Goal: Transaction & Acquisition: Register for event/course

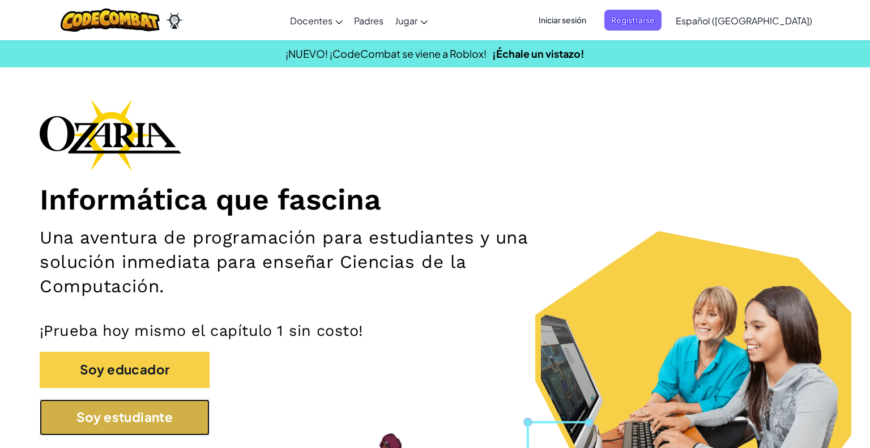
click at [152, 422] on button "Soy estudiante" at bounding box center [125, 418] width 170 height 36
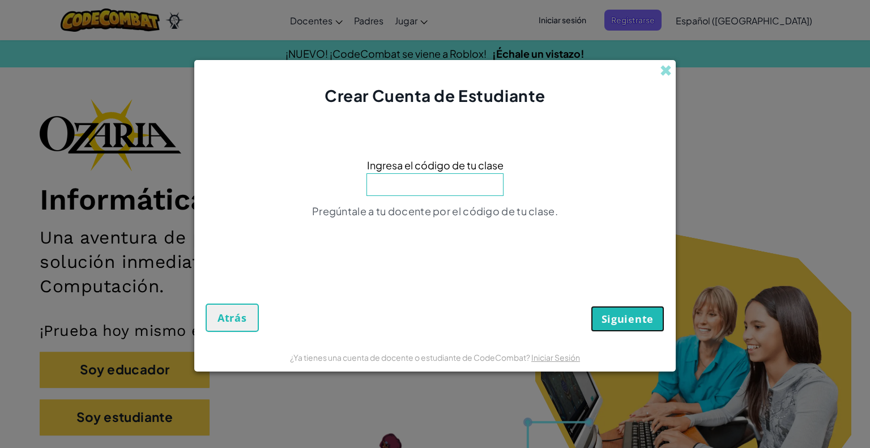
click at [615, 320] on span "Siguiente" at bounding box center [628, 319] width 52 height 14
click at [664, 75] on span at bounding box center [666, 71] width 12 height 12
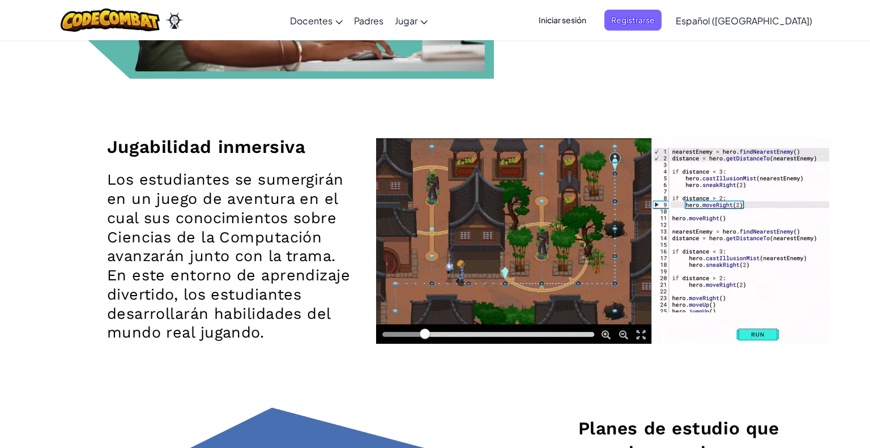
scroll to position [1500, 0]
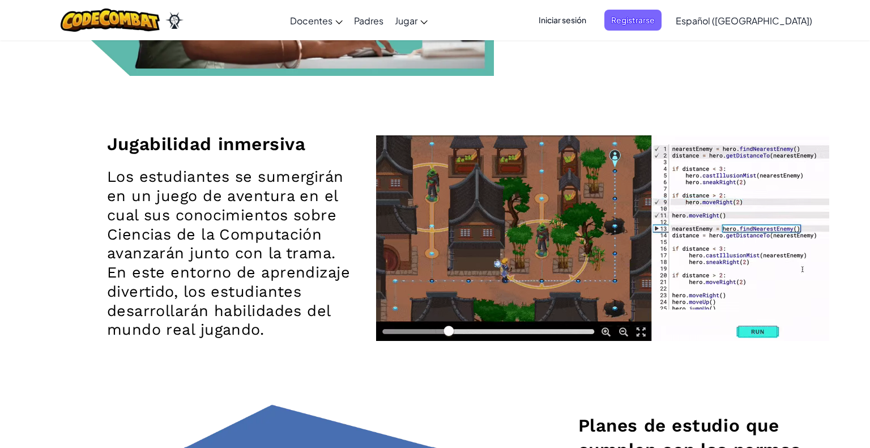
click at [0, 277] on section "Una solución para involucrar a los estudiantes y apoyar a los docentes Implemen…" at bounding box center [435, 334] width 870 height 1520
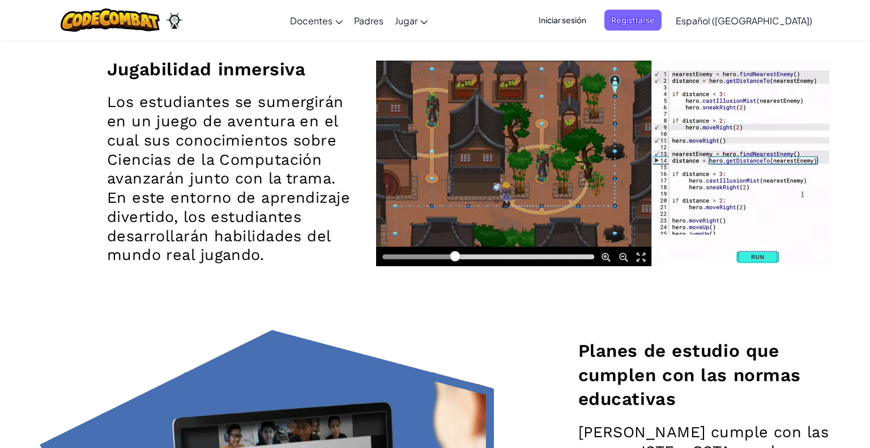
scroll to position [1575, 0]
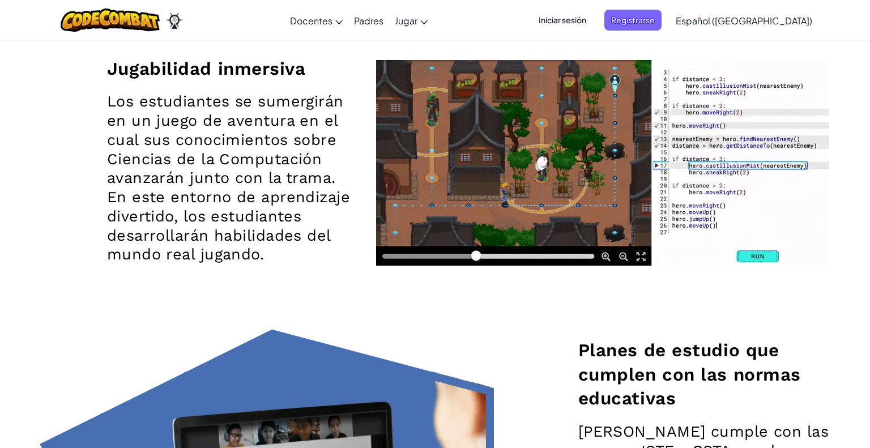
click at [506, 296] on div "Jugabilidad inmersiva Los estudiantes se sumergirán en un juego de aventura en …" at bounding box center [435, 165] width 808 height 329
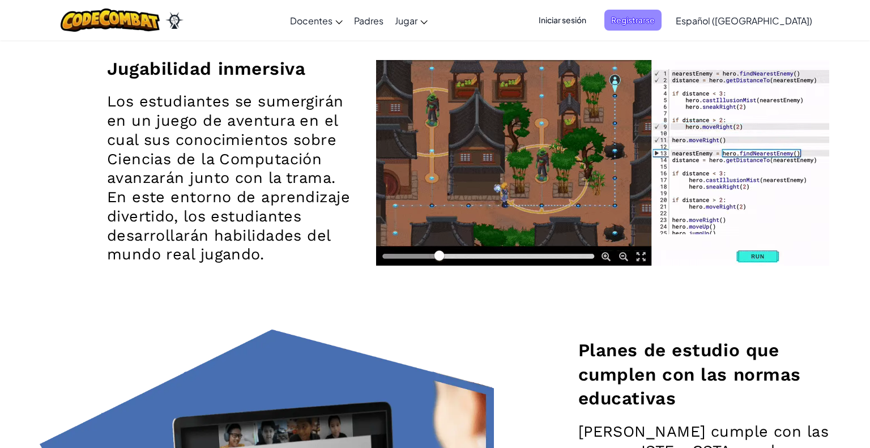
click at [651, 19] on span "Registrarse" at bounding box center [633, 20] width 57 height 21
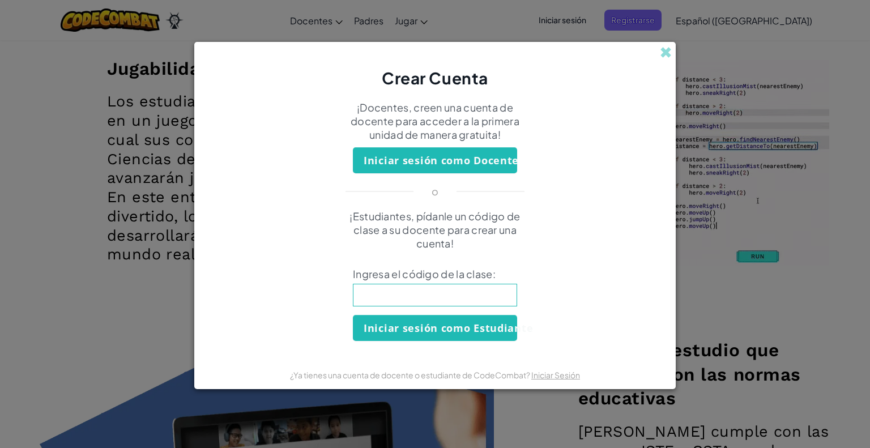
click at [435, 165] on button "Iniciar sesión como Docente" at bounding box center [435, 160] width 164 height 26
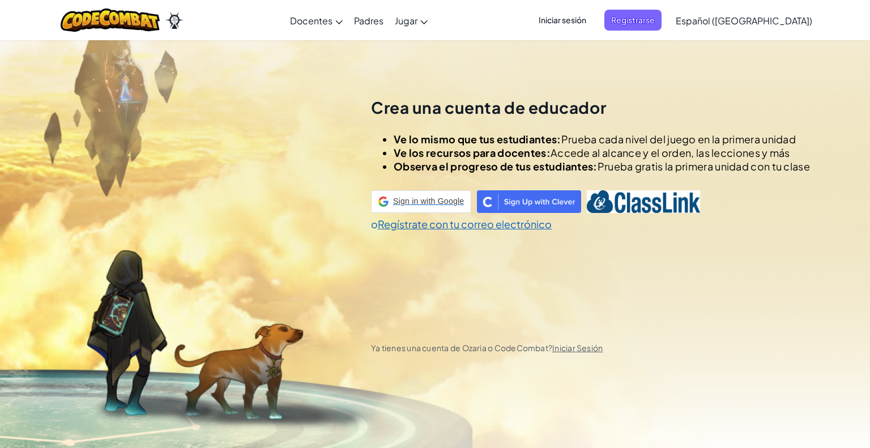
scroll to position [40, 0]
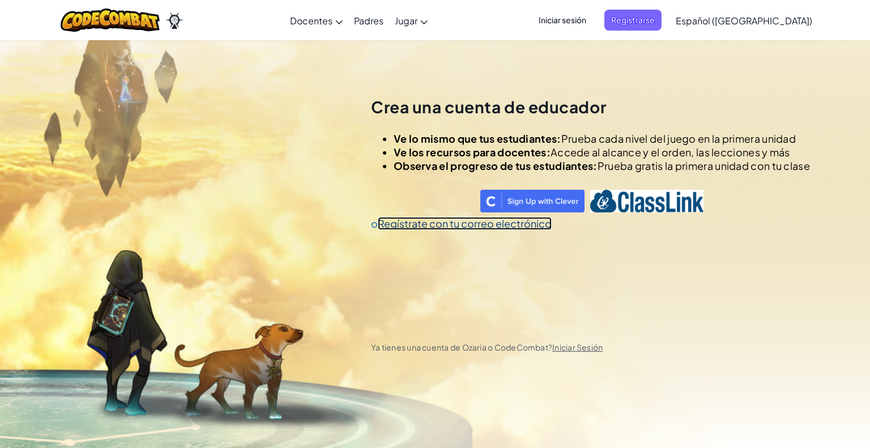
click at [409, 225] on link "Regístrate con tu correo electrónico" at bounding box center [465, 223] width 174 height 13
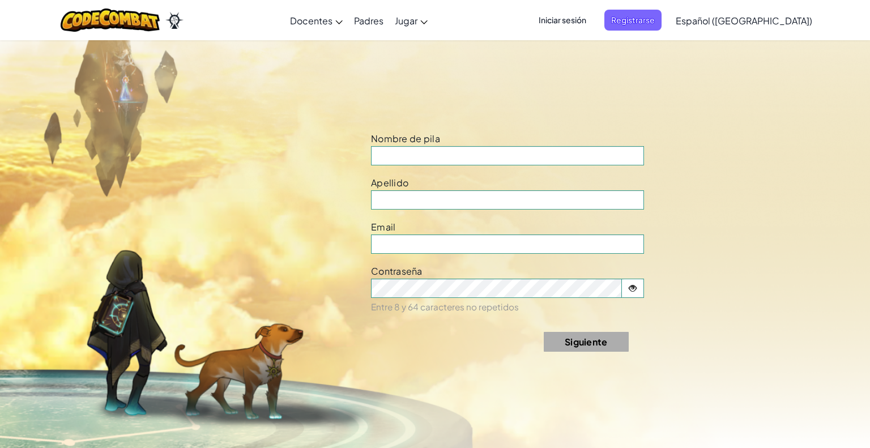
scroll to position [487, 0]
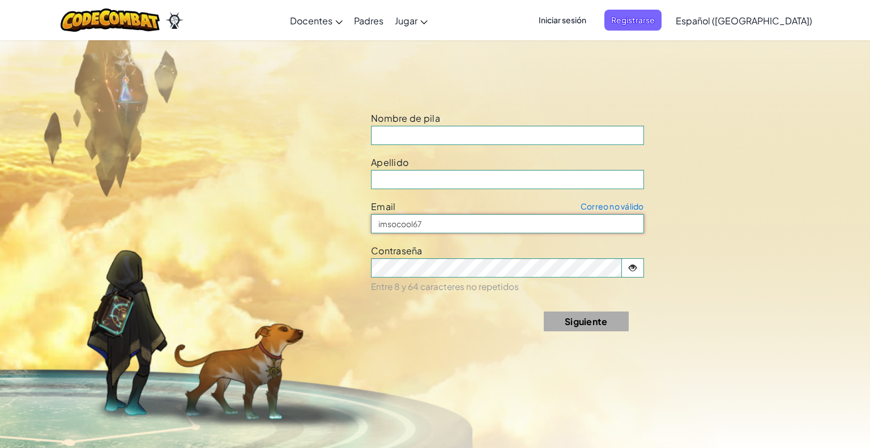
click at [440, 230] on input "imsocool67" at bounding box center [507, 223] width 273 height 19
click at [403, 137] on input at bounding box center [507, 135] width 273 height 19
click at [431, 219] on input "imsocool67" at bounding box center [507, 223] width 273 height 19
type input "i"
click at [389, 142] on input at bounding box center [507, 135] width 273 height 19
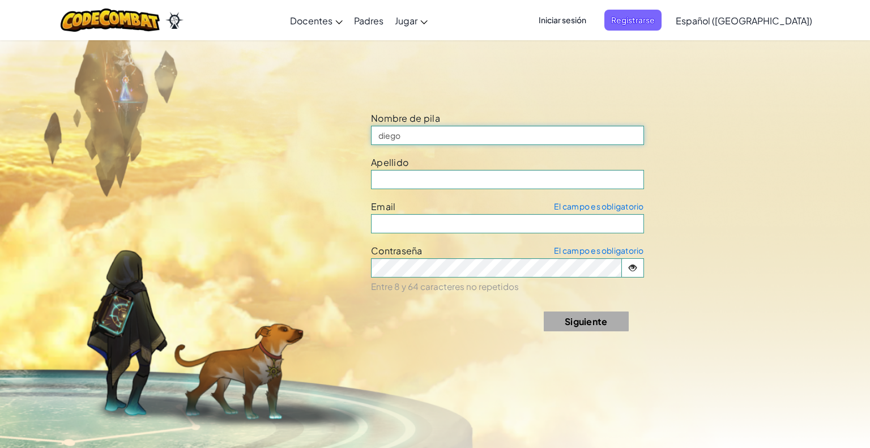
type input "diego"
click at [402, 183] on input at bounding box center [507, 179] width 273 height 19
type input "[PERSON_NAME] b"
click at [403, 218] on input "email" at bounding box center [507, 223] width 273 height 19
type input "[EMAIL_ADDRESS][DOMAIN_NAME]"
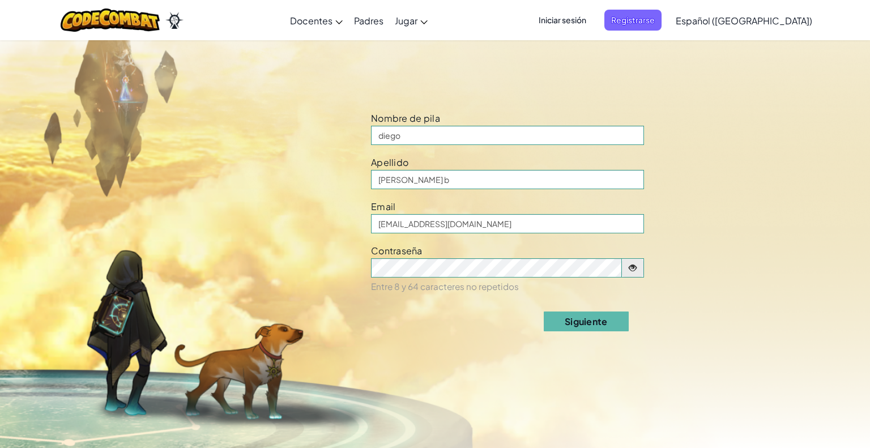
click at [640, 262] on span at bounding box center [633, 268] width 22 height 18
click at [576, 321] on button "Siguiente" at bounding box center [586, 322] width 85 height 20
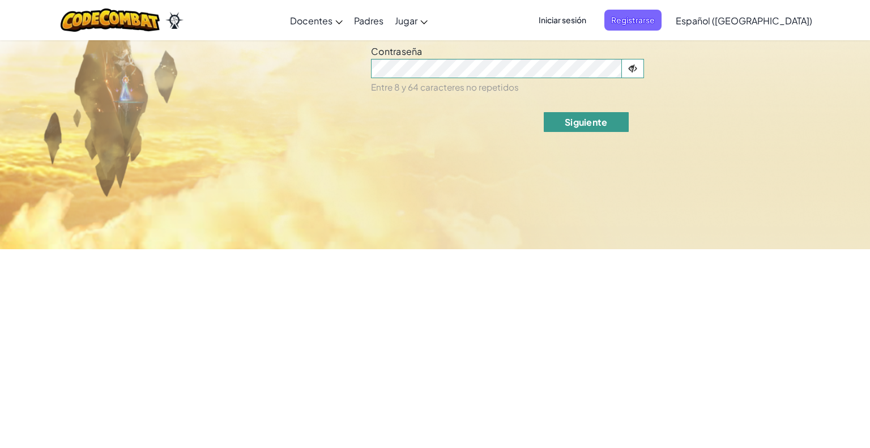
select select "[GEOGRAPHIC_DATA]"
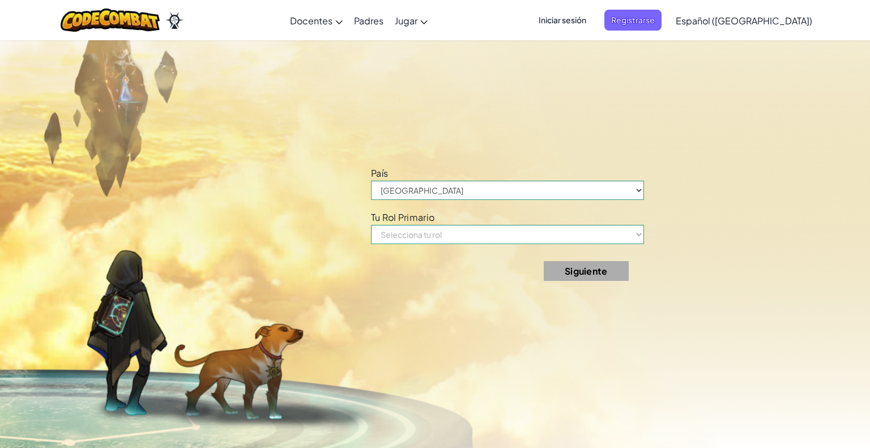
scroll to position [936, 0]
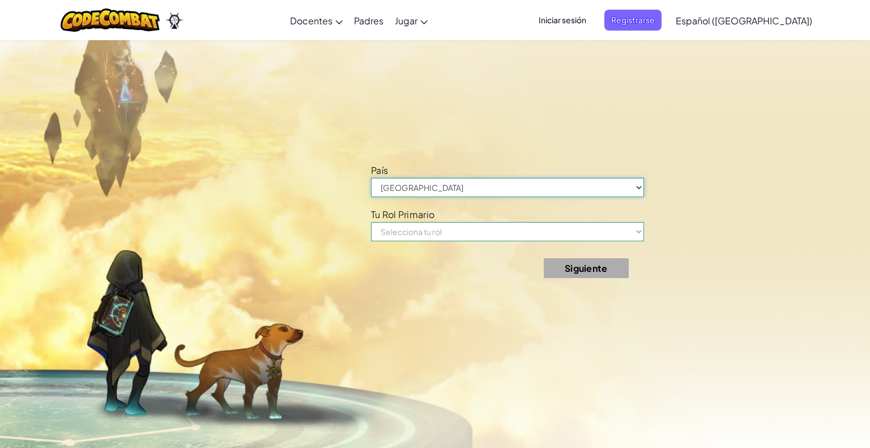
click at [453, 195] on select "[GEOGRAPHIC_DATA] [PERSON_NAME][GEOGRAPHIC_DATA] [GEOGRAPHIC_DATA] [GEOGRAPHIC_…" at bounding box center [507, 187] width 273 height 19
click at [401, 233] on select "Selecciona tu rol Docente Padre Director Coordinador de tecnología Tutor Superv…" at bounding box center [507, 231] width 273 height 19
select select "Teacher"
click at [371, 222] on select "Selecciona tu rol Docente Padre Director Coordinador de tecnología Tutor Superv…" at bounding box center [507, 231] width 273 height 19
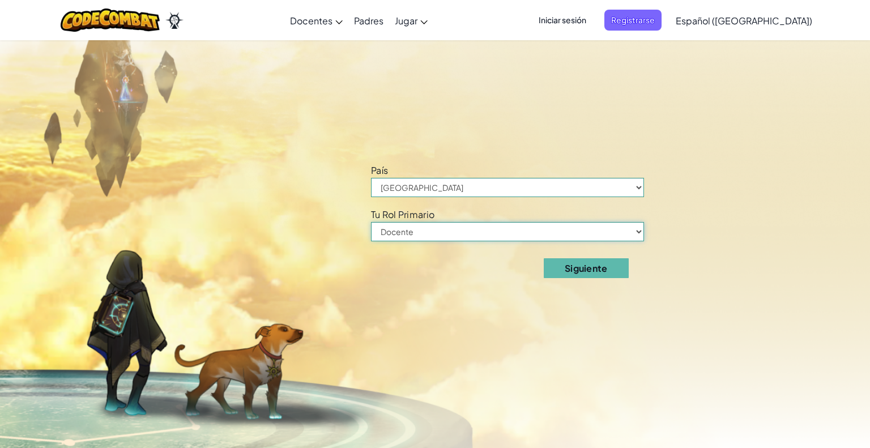
click at [612, 240] on select "Selecciona tu rol Docente Padre Director Coordinador de tecnología Tutor Superv…" at bounding box center [507, 231] width 273 height 19
click at [747, 241] on form "País [GEOGRAPHIC_DATA] [PERSON_NAME][GEOGRAPHIC_DATA] [GEOGRAPHIC_DATA] [GEOGRA…" at bounding box center [580, 224] width 418 height 125
click at [557, 230] on select "Selecciona tu rol Docente Padre Director Coordinador de tecnología Tutor Superv…" at bounding box center [507, 231] width 273 height 19
click at [437, 235] on select "Selecciona tu rol Docente Padre Director Coordinador de tecnología Tutor Superv…" at bounding box center [507, 231] width 273 height 19
click at [501, 228] on select "Selecciona tu rol Docente Padre Director Coordinador de tecnología Tutor Superv…" at bounding box center [507, 231] width 273 height 19
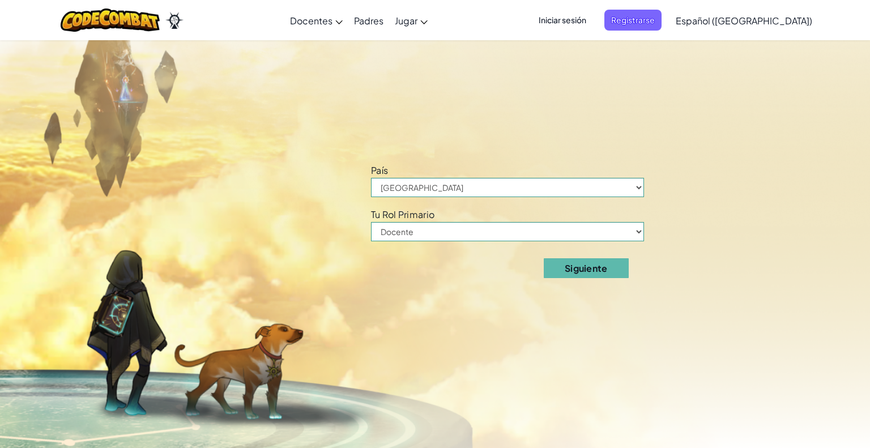
click at [572, 270] on button "Siguiente" at bounding box center [586, 268] width 85 height 20
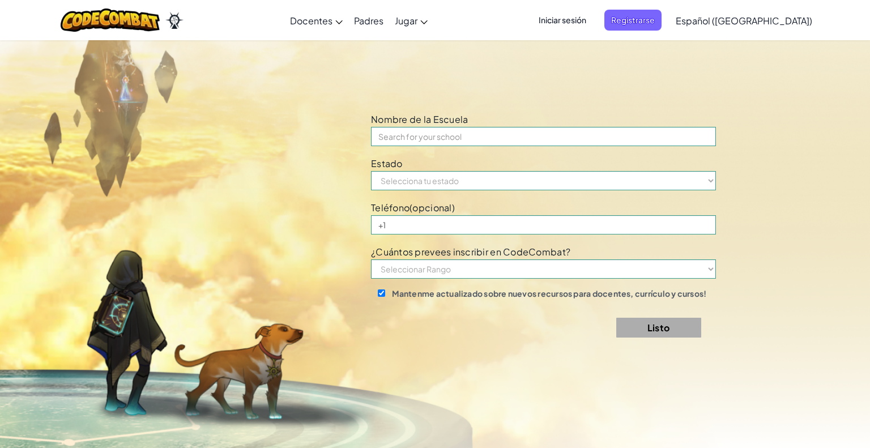
scroll to position [1385, 0]
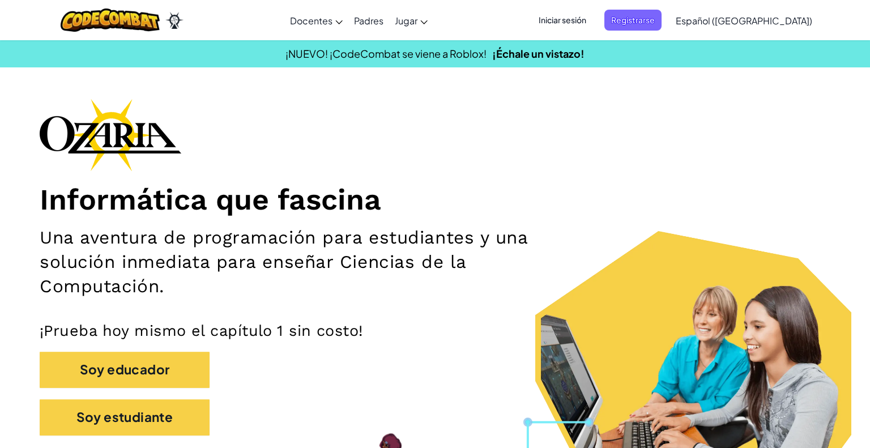
click at [283, 133] on div "Informática que fascina Una aventura de programación para estudiantes y una sol…" at bounding box center [435, 273] width 791 height 349
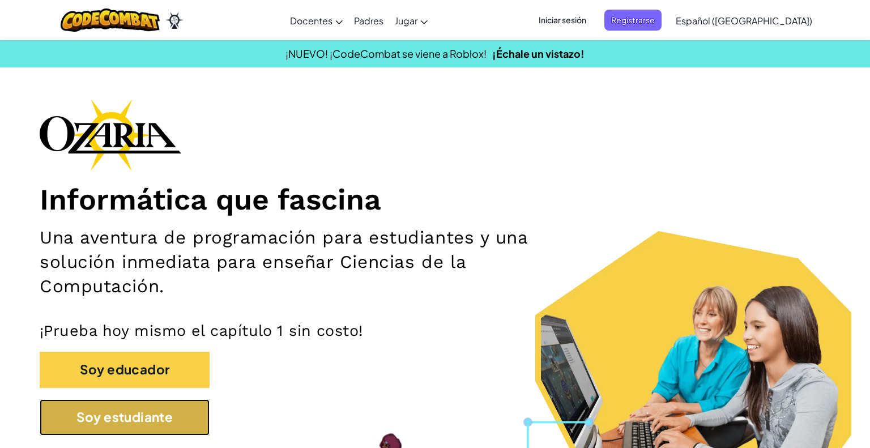
click at [165, 421] on button "Soy estudiante" at bounding box center [125, 418] width 170 height 36
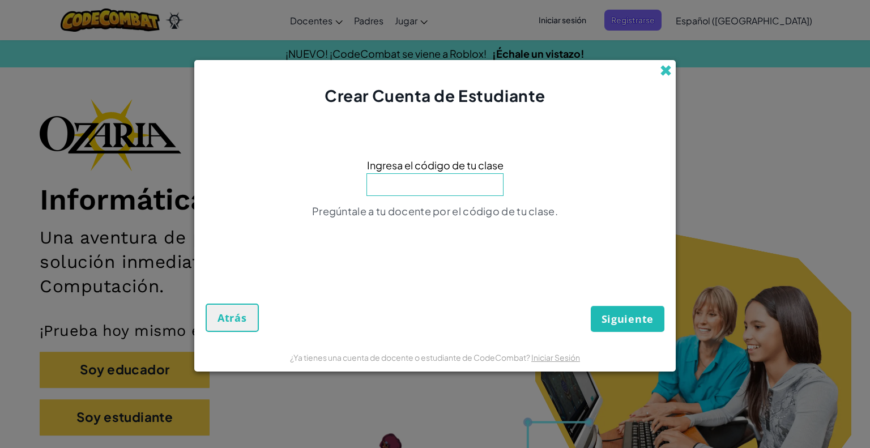
click at [666, 71] on span at bounding box center [666, 71] width 12 height 12
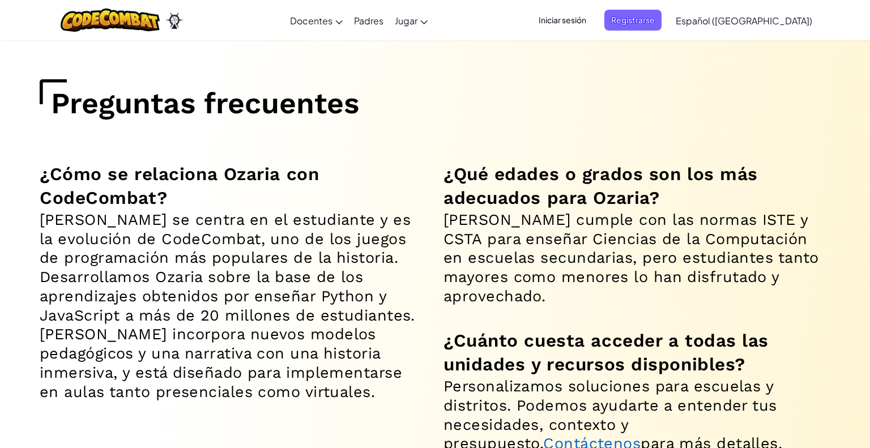
scroll to position [8206, 0]
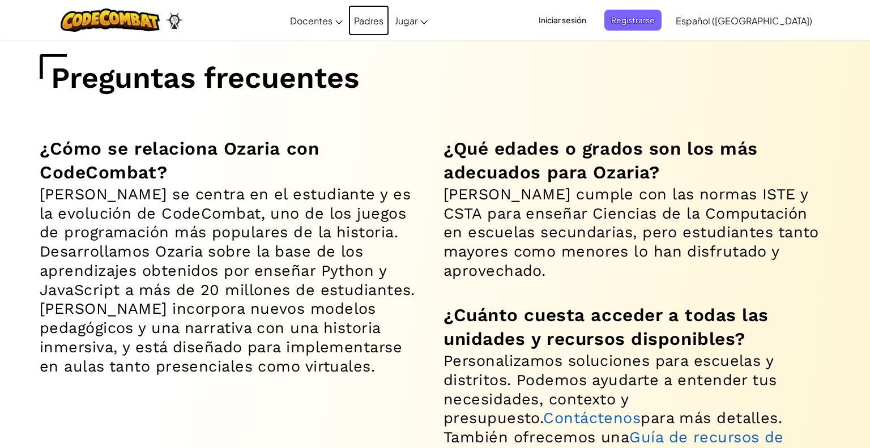
click at [388, 16] on link "Padres" at bounding box center [369, 20] width 41 height 31
click at [389, 11] on link "Padres" at bounding box center [369, 20] width 41 height 31
